Goal: Task Accomplishment & Management: Use online tool/utility

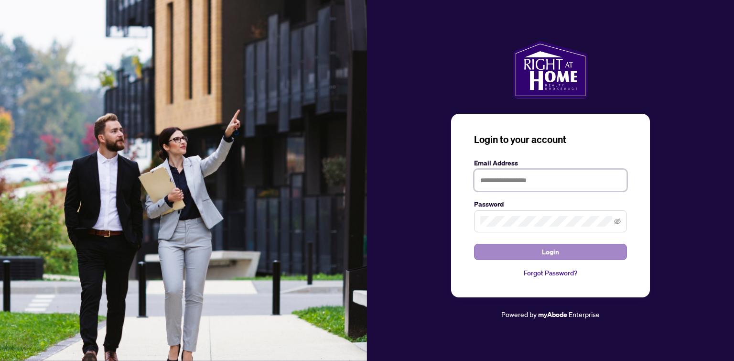
type input "**********"
click at [537, 248] on button "Login" at bounding box center [550, 252] width 153 height 16
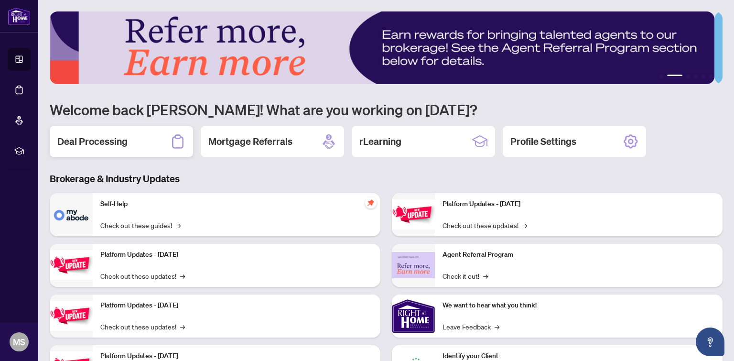
click at [123, 148] on div "Deal Processing" at bounding box center [121, 141] width 143 height 31
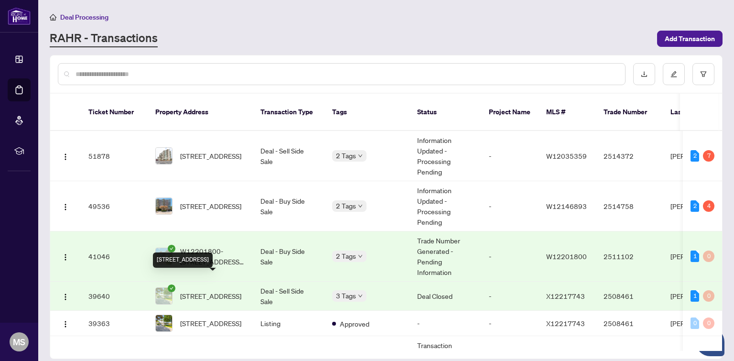
click at [233, 290] on span "[STREET_ADDRESS]" at bounding box center [210, 295] width 61 height 11
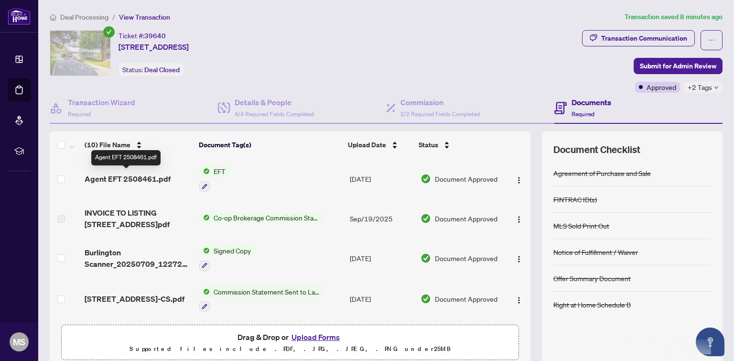
click at [160, 175] on span "Agent EFT 2508461.pdf" at bounding box center [128, 178] width 86 height 11
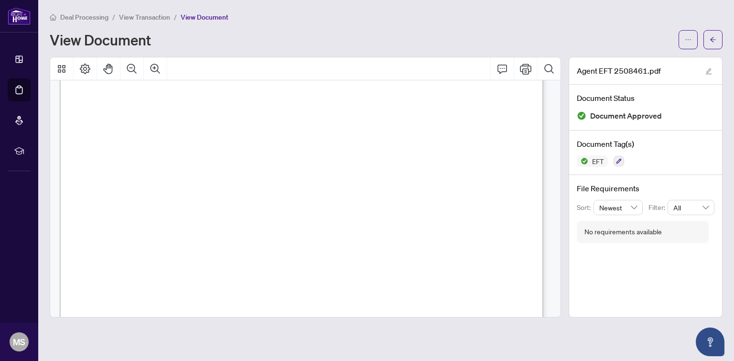
scroll to position [225, 0]
